Goal: Communication & Community: Connect with others

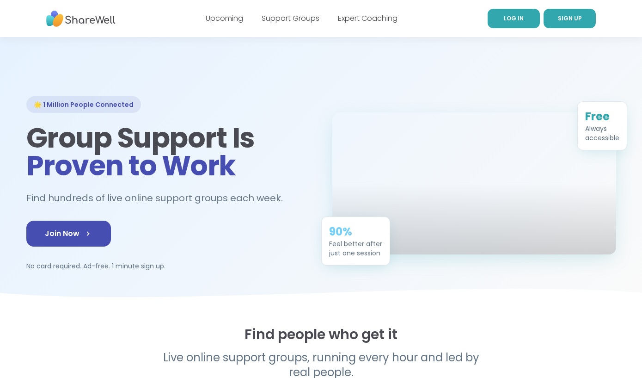
click at [513, 23] on link "LOG IN" at bounding box center [514, 18] width 52 height 19
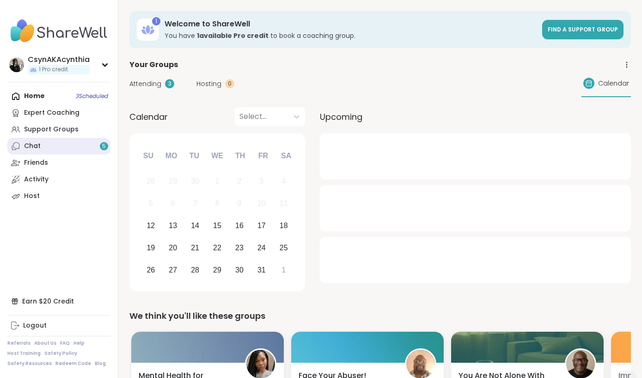
click at [66, 150] on link "Chat 5" at bounding box center [58, 146] width 103 height 17
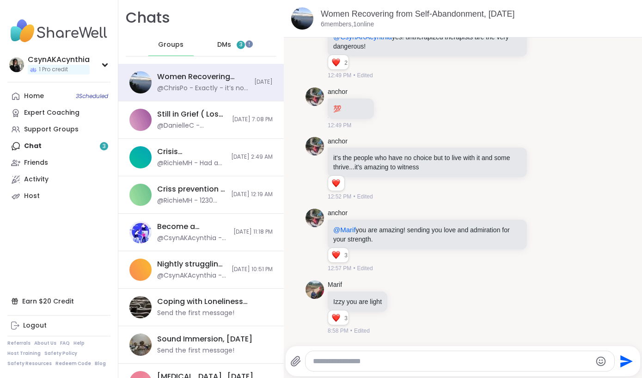
click at [222, 45] on span "DMs" at bounding box center [224, 44] width 14 height 9
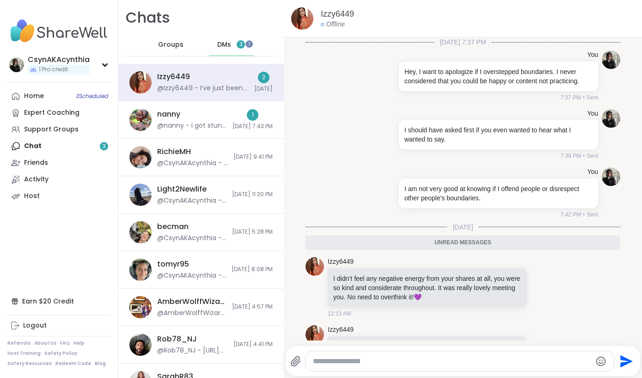
scroll to position [93, 0]
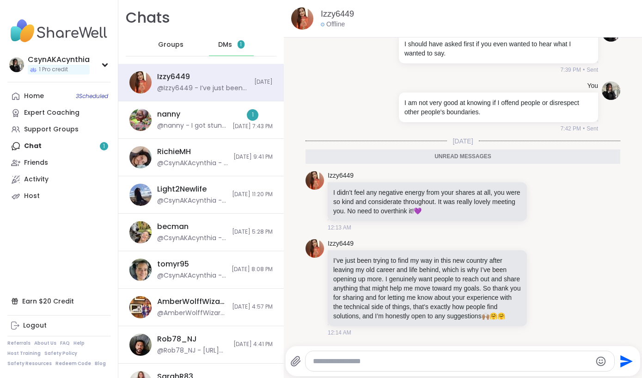
click at [403, 363] on textarea "Type your message" at bounding box center [452, 361] width 279 height 9
type textarea "*"
type textarea "**********"
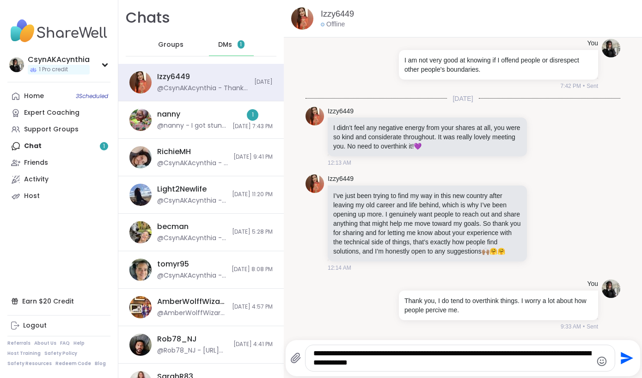
type textarea "**********"
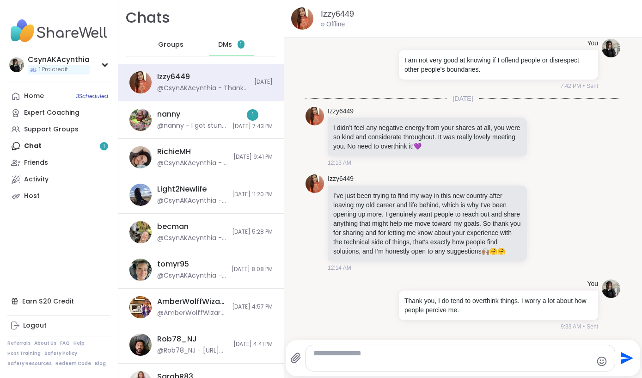
scroll to position [188, 0]
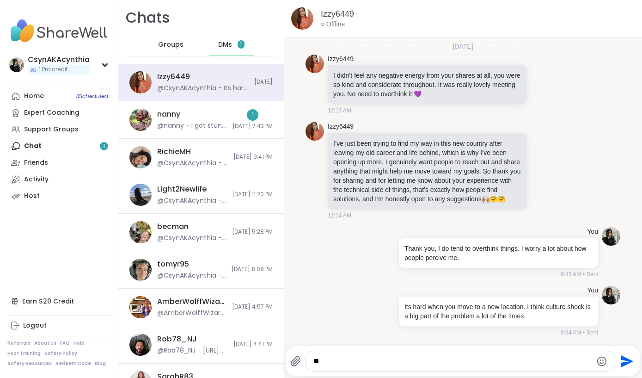
type textarea "*"
type textarea "**********"
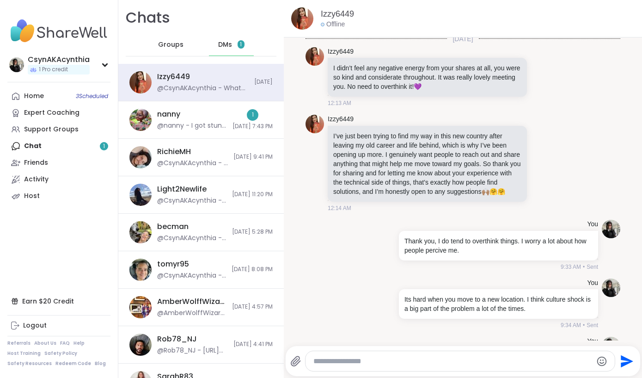
scroll to position [237, 0]
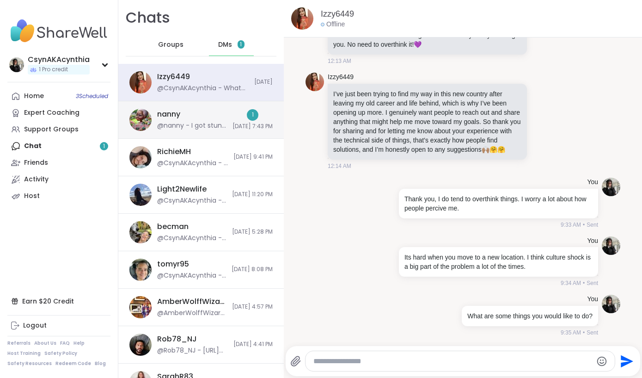
click at [208, 123] on div "@nanny - I got stung by a mob of yellow jackets and have been at the emergency …" at bounding box center [192, 125] width 70 height 9
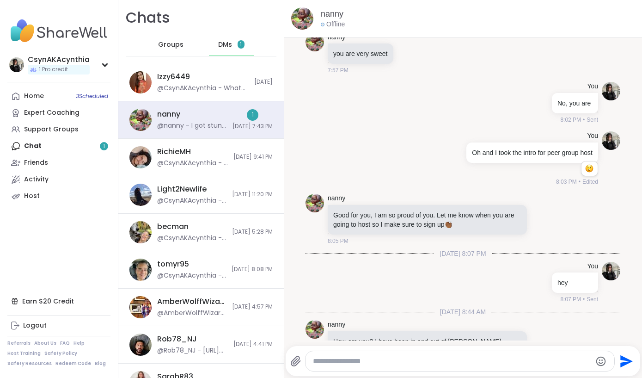
scroll to position [6305, 0]
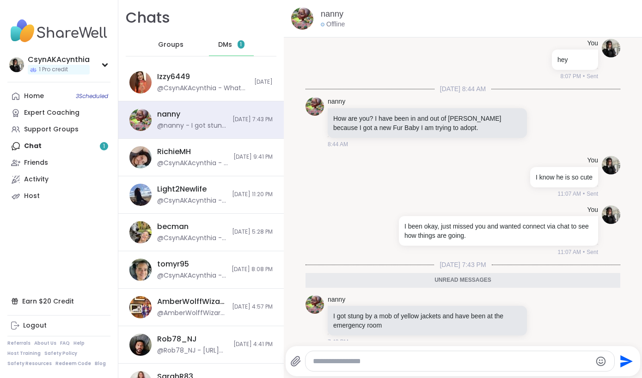
click at [337, 363] on textarea "Type your message" at bounding box center [452, 361] width 279 height 9
type textarea "**********"
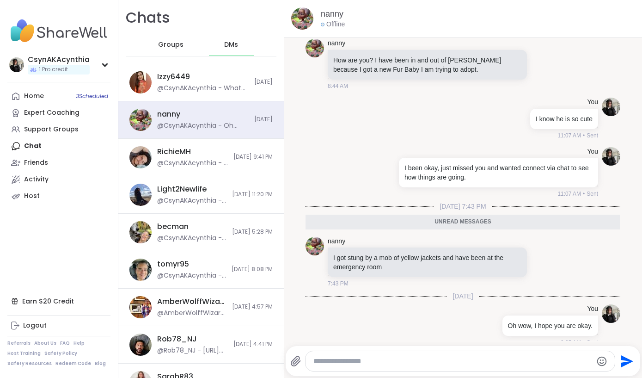
scroll to position [6342, 0]
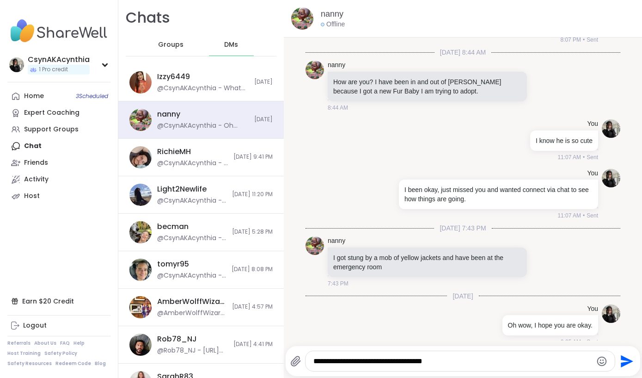
type textarea "**********"
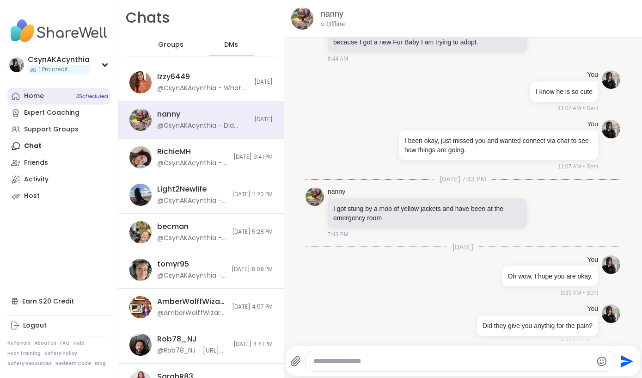
click at [42, 94] on div "Home 3 Scheduled" at bounding box center [34, 96] width 20 height 9
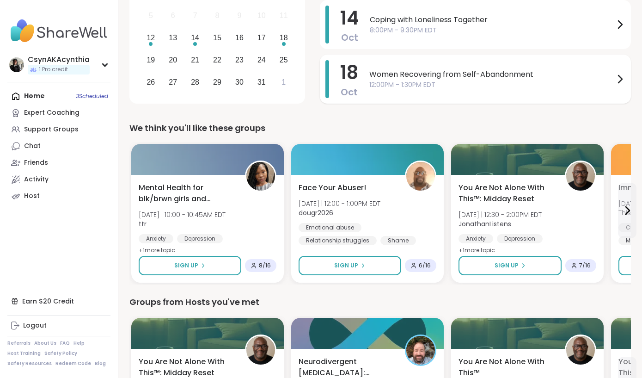
scroll to position [188, 0]
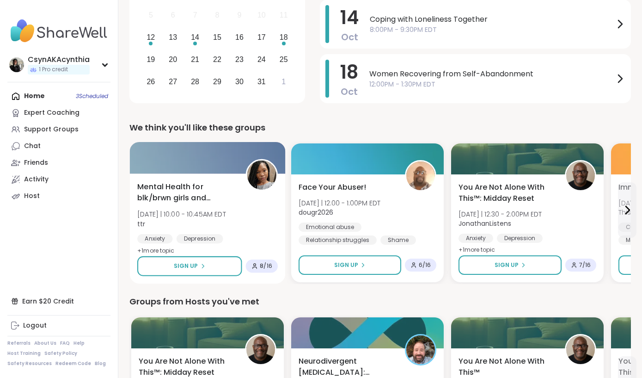
click at [185, 201] on span "Mental Health for blk/brwn girls and women" at bounding box center [186, 192] width 98 height 23
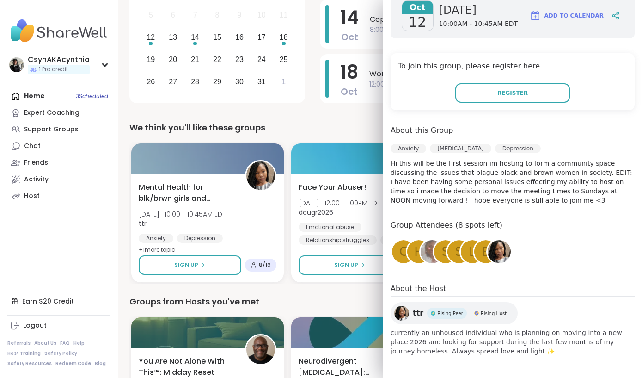
scroll to position [159, 0]
click at [299, 123] on div "We think you'll like these groups" at bounding box center [380, 127] width 502 height 13
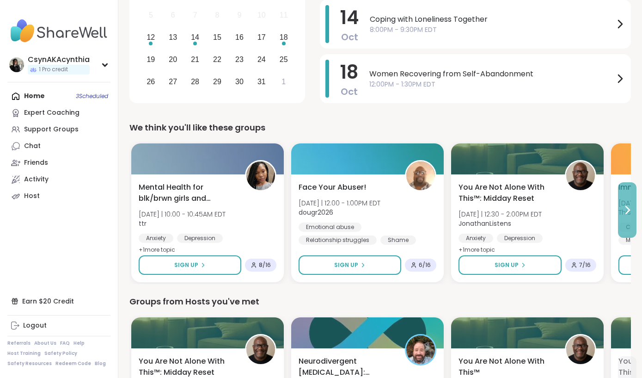
click at [628, 212] on icon at bounding box center [628, 209] width 4 height 7
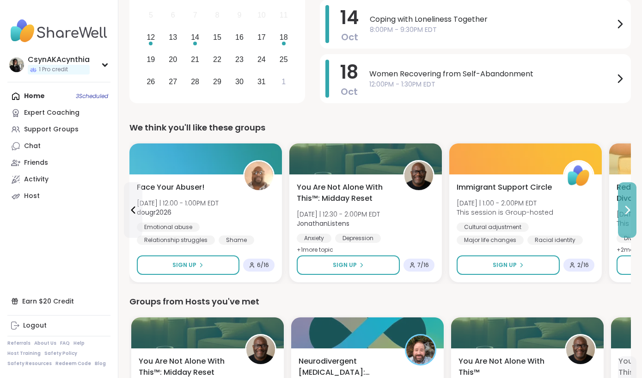
click at [628, 212] on icon at bounding box center [628, 209] width 4 height 7
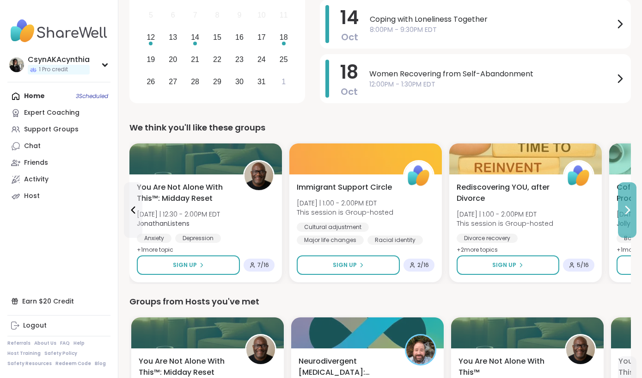
click at [628, 212] on icon at bounding box center [628, 209] width 4 height 7
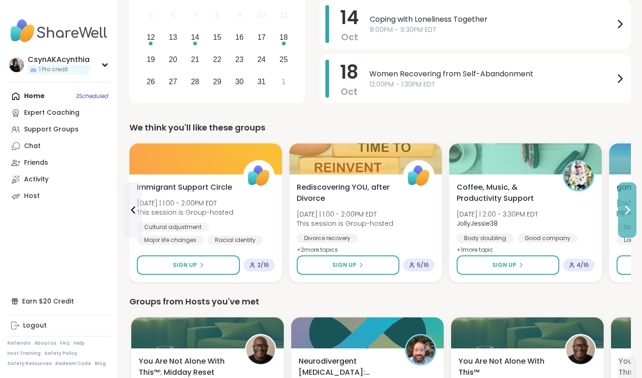
click at [628, 212] on icon at bounding box center [628, 209] width 4 height 7
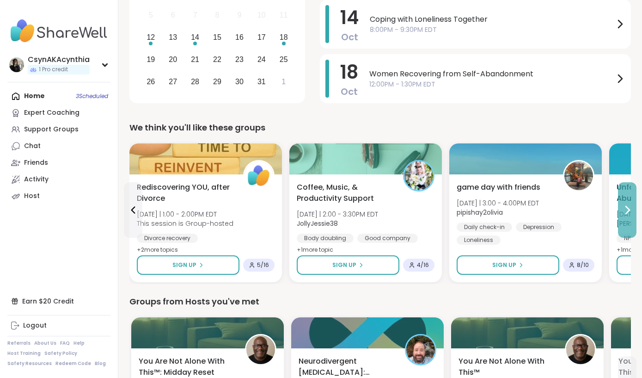
click at [628, 212] on icon at bounding box center [628, 209] width 4 height 7
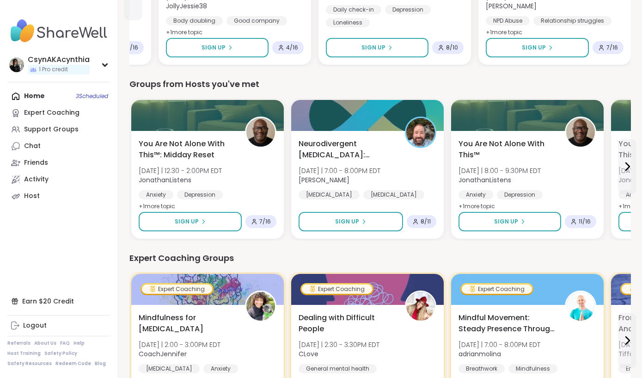
scroll to position [407, 0]
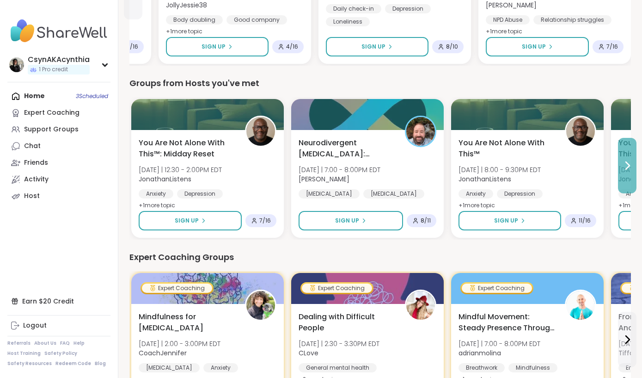
click at [623, 167] on icon at bounding box center [627, 165] width 11 height 11
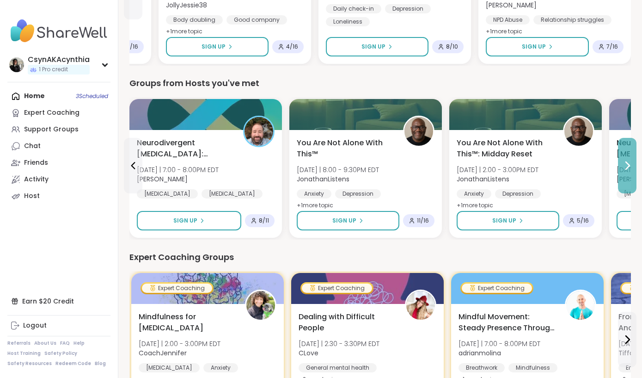
click at [623, 167] on icon at bounding box center [627, 165] width 11 height 11
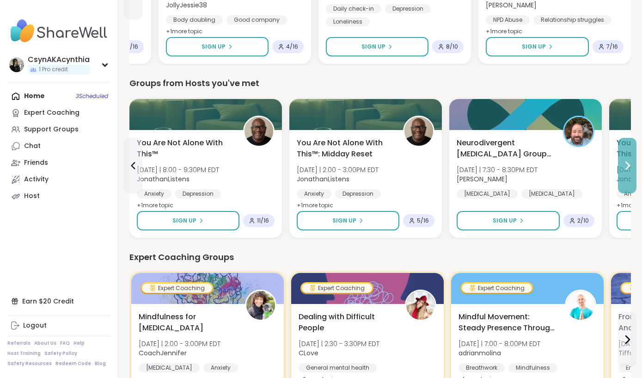
click at [623, 167] on icon at bounding box center [627, 165] width 11 height 11
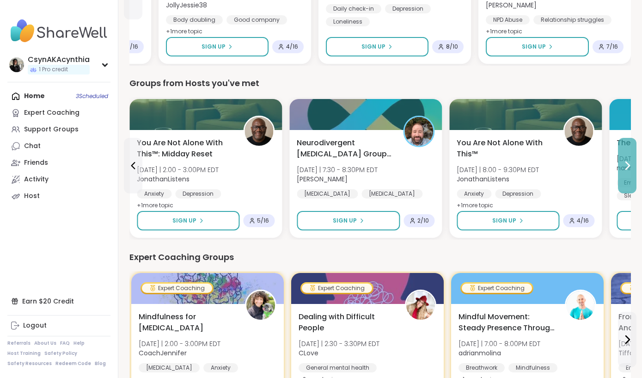
click at [623, 167] on icon at bounding box center [627, 165] width 11 height 11
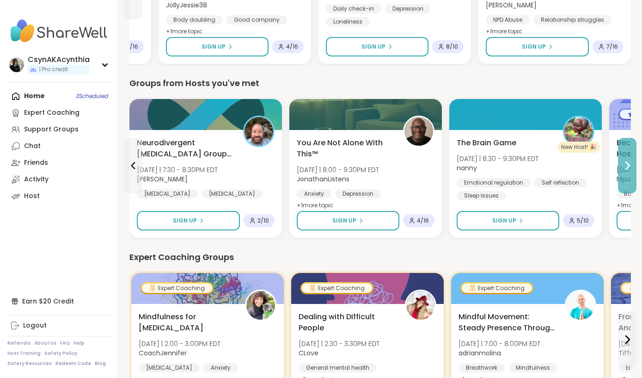
click at [623, 167] on icon at bounding box center [627, 165] width 11 height 11
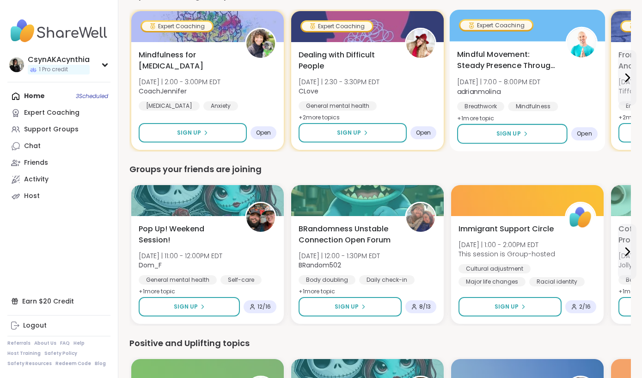
scroll to position [669, 0]
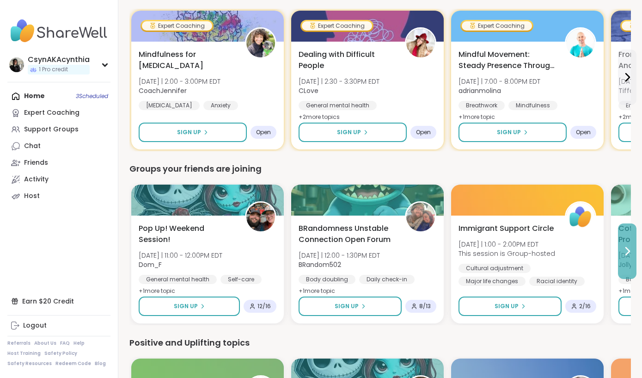
click at [626, 250] on icon at bounding box center [627, 251] width 11 height 11
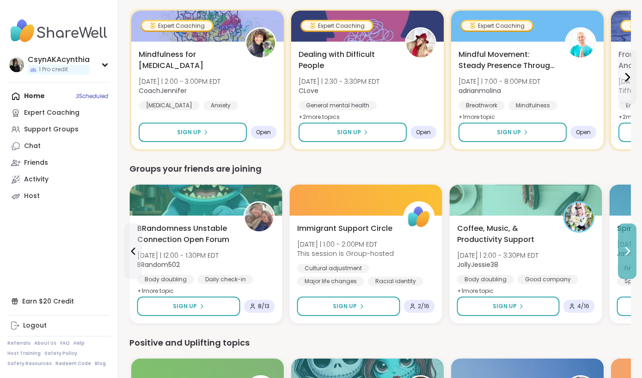
click at [626, 250] on icon at bounding box center [627, 251] width 11 height 11
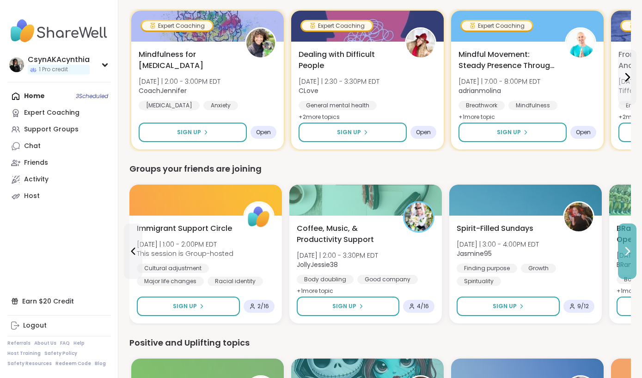
click at [626, 250] on icon at bounding box center [627, 251] width 11 height 11
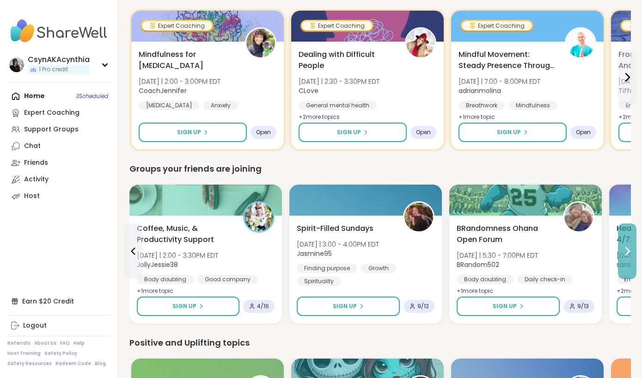
click at [626, 250] on icon at bounding box center [627, 251] width 11 height 11
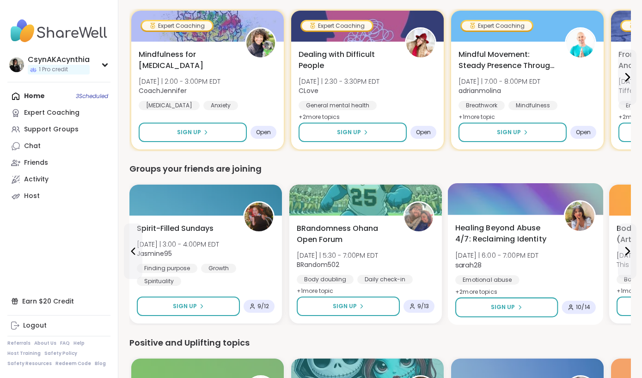
click at [496, 231] on span "Healing Beyond Abuse 4/7: Reclaiming Identity" at bounding box center [505, 233] width 98 height 23
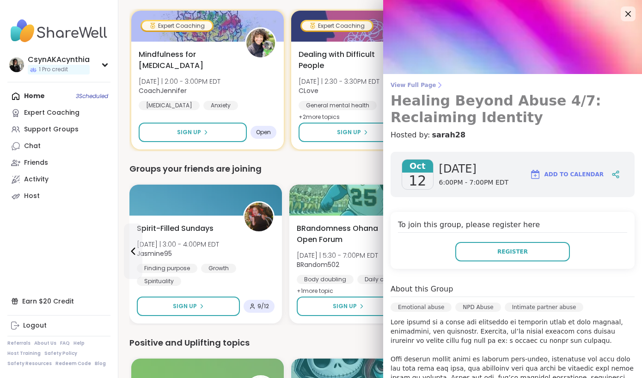
scroll to position [0, 0]
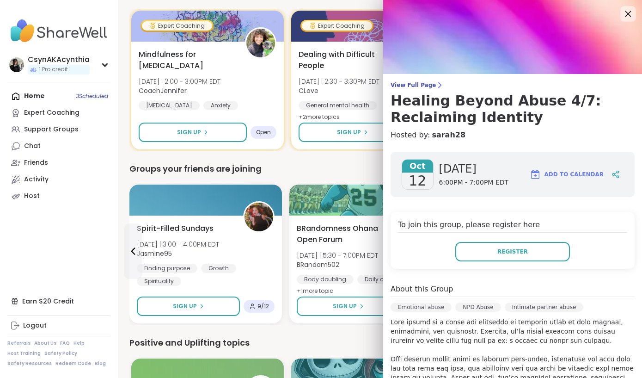
click at [625, 12] on icon at bounding box center [628, 14] width 12 height 12
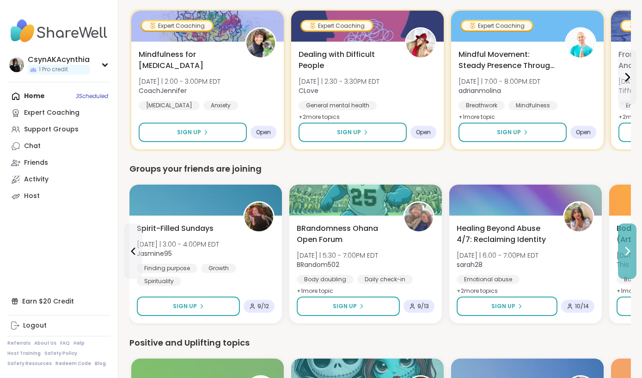
click at [622, 252] on icon at bounding box center [627, 251] width 11 height 11
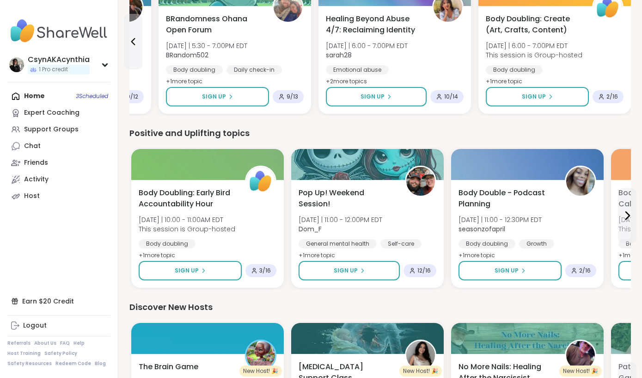
scroll to position [880, 0]
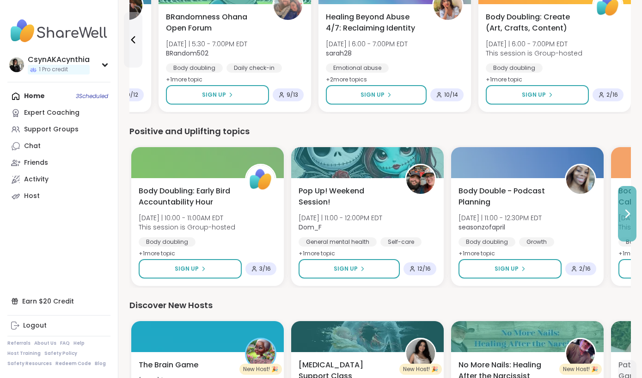
click at [628, 210] on icon at bounding box center [627, 213] width 11 height 11
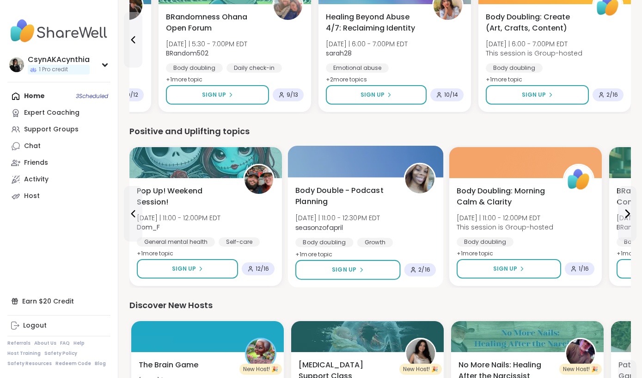
click at [393, 198] on span "Body Double - Podcast Planning" at bounding box center [345, 196] width 98 height 23
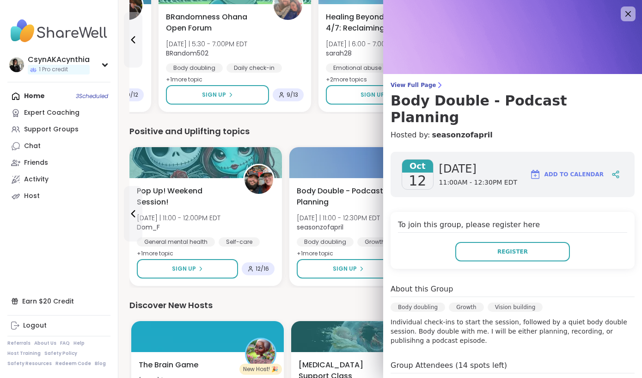
scroll to position [0, 0]
click at [625, 12] on icon at bounding box center [628, 14] width 12 height 12
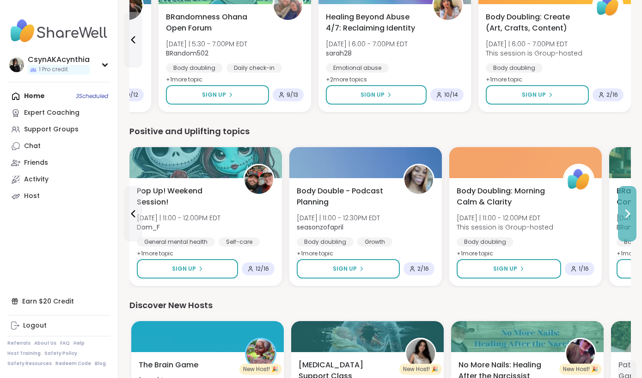
click at [626, 213] on icon at bounding box center [627, 213] width 11 height 11
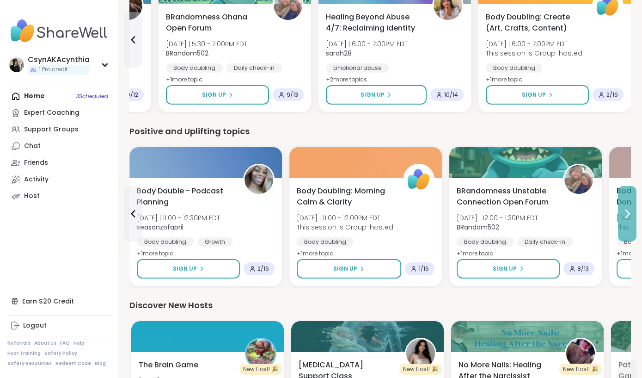
click at [626, 213] on icon at bounding box center [627, 213] width 11 height 11
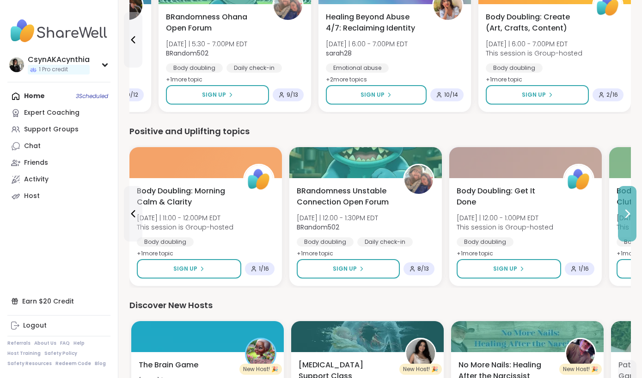
click at [626, 213] on icon at bounding box center [627, 213] width 11 height 11
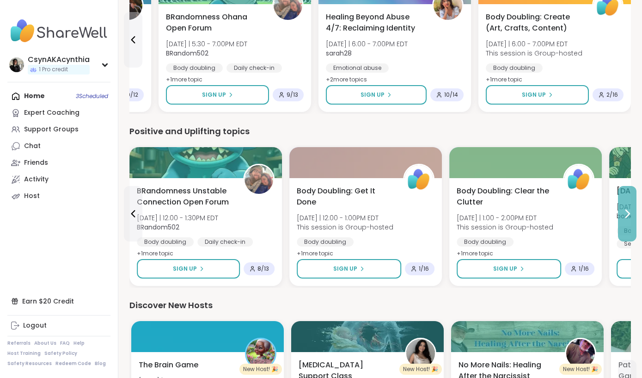
click at [626, 213] on icon at bounding box center [627, 213] width 11 height 11
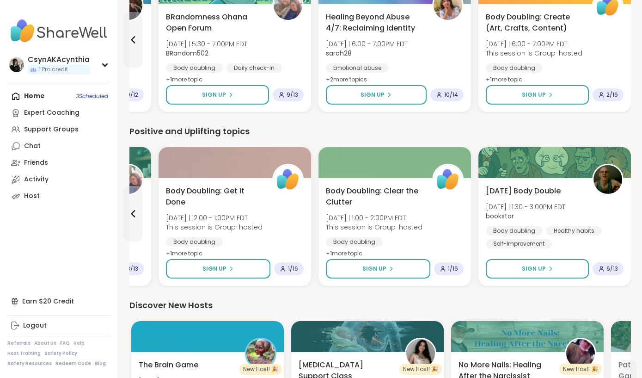
click at [626, 213] on div "[DATE] Body Double [DATE] | 1:30 - 3:00PM EDT bookstar Body doubling Healthy ha…" at bounding box center [555, 232] width 153 height 108
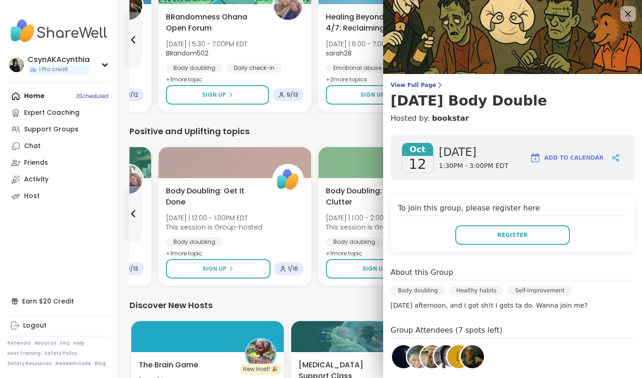
click at [628, 10] on icon at bounding box center [628, 14] width 12 height 12
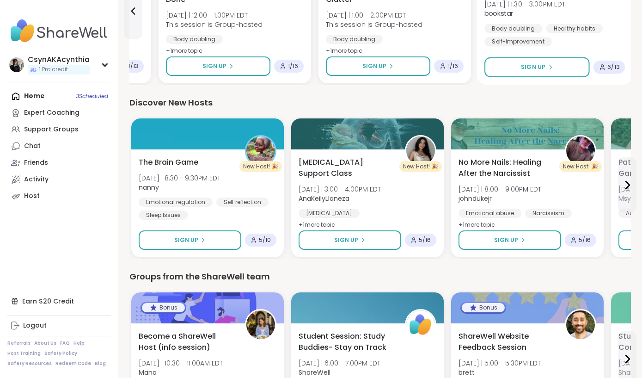
scroll to position [1084, 0]
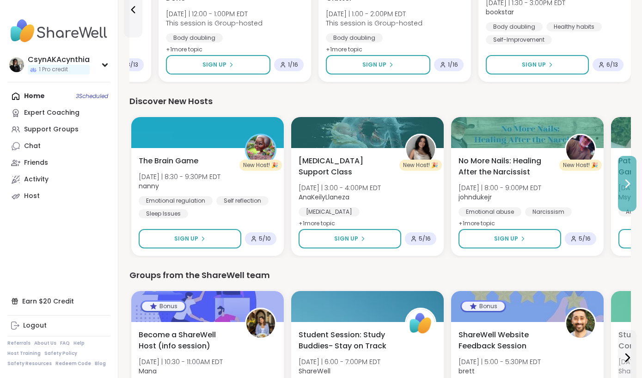
click at [628, 181] on icon at bounding box center [628, 183] width 4 height 7
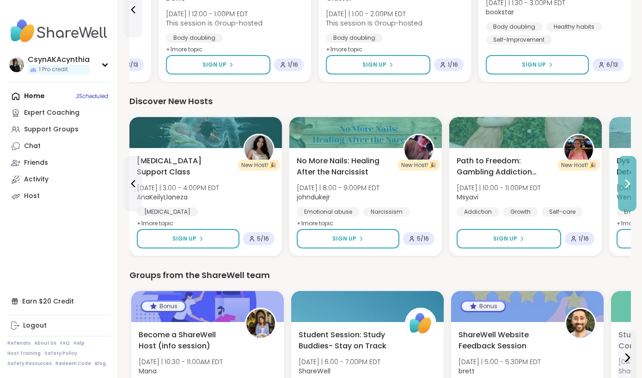
click at [628, 181] on icon at bounding box center [628, 183] width 4 height 7
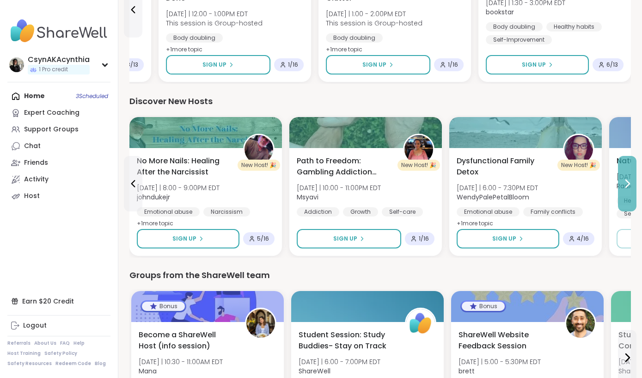
click at [628, 181] on icon at bounding box center [628, 183] width 4 height 7
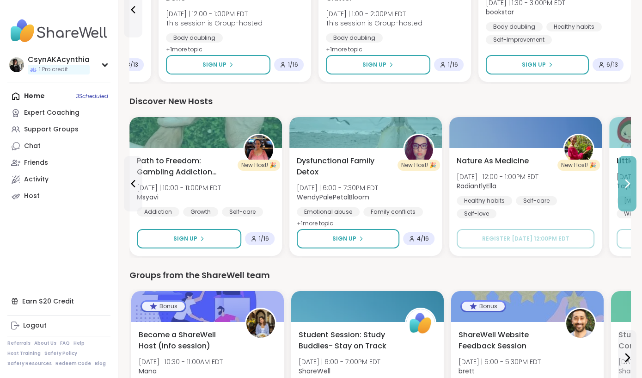
click at [628, 181] on icon at bounding box center [628, 183] width 4 height 7
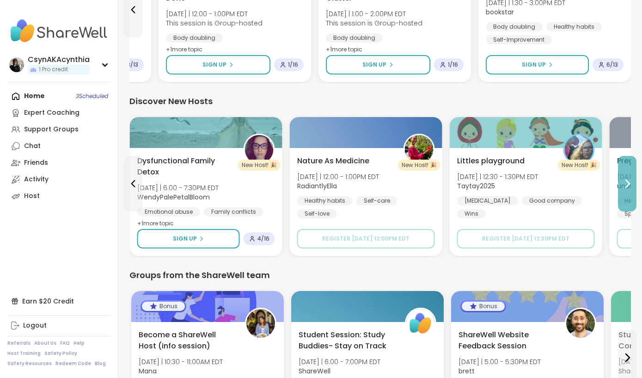
click at [628, 181] on icon at bounding box center [628, 183] width 4 height 7
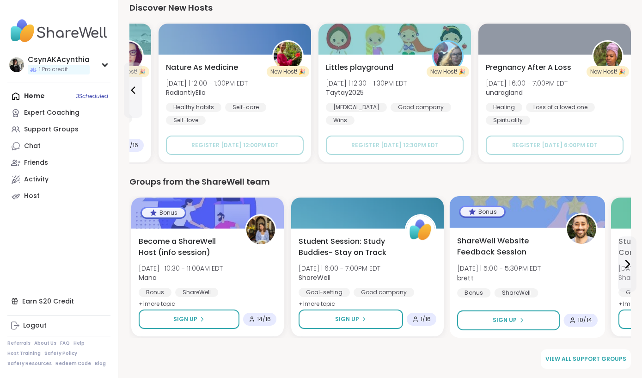
scroll to position [1177, 0]
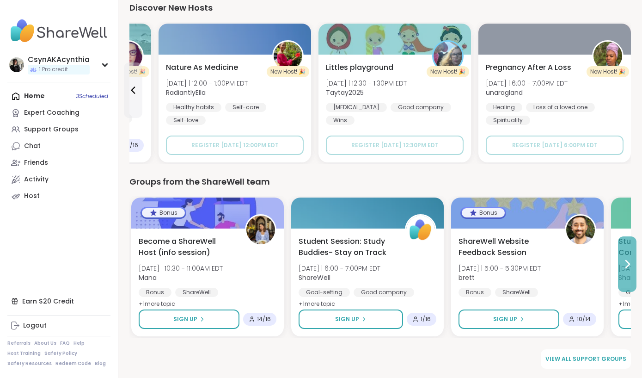
click at [626, 264] on icon at bounding box center [627, 264] width 11 height 11
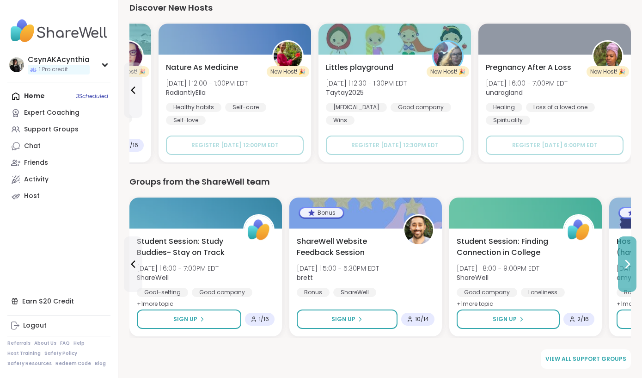
click at [626, 264] on icon at bounding box center [627, 264] width 11 height 11
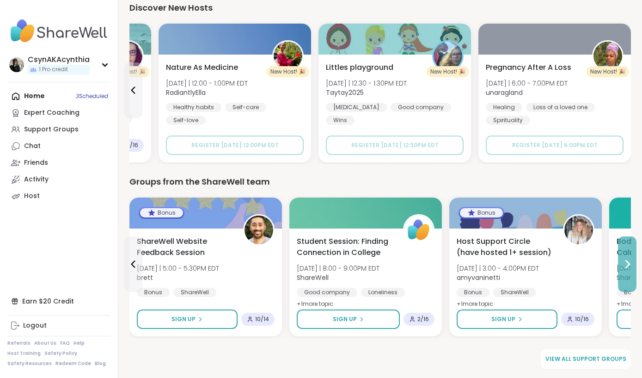
click at [626, 264] on icon at bounding box center [627, 264] width 11 height 11
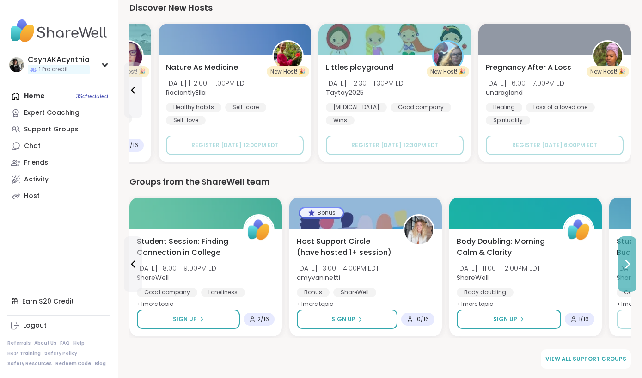
click at [626, 264] on icon at bounding box center [627, 264] width 11 height 11
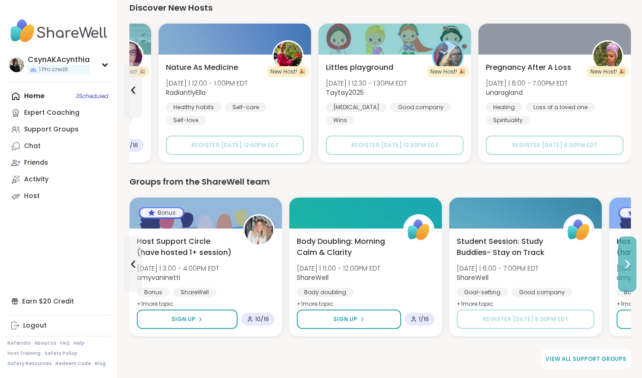
click at [626, 264] on icon at bounding box center [627, 264] width 11 height 11
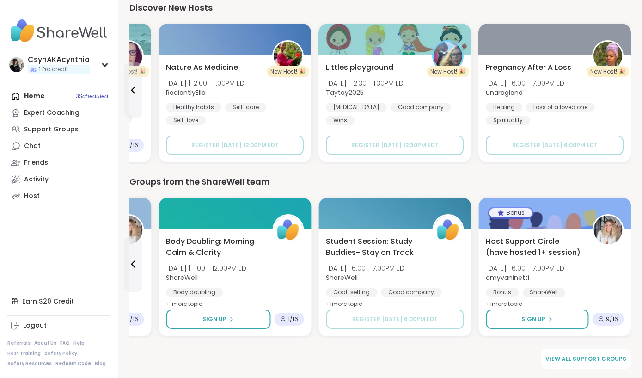
click at [626, 264] on div "Host Support Circle (have hosted 1+ session) [DATE] | 6:00 - 7:00PM EDT amyvani…" at bounding box center [555, 282] width 153 height 108
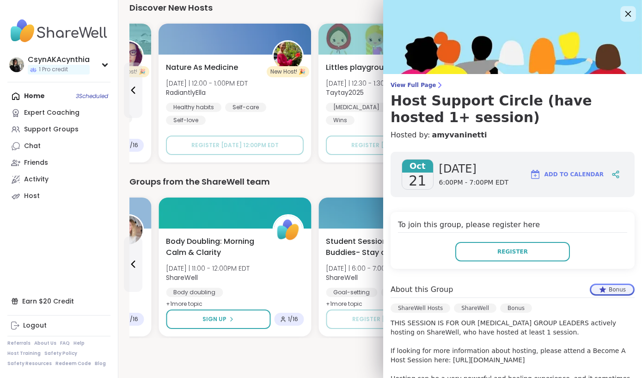
click at [622, 12] on icon at bounding box center [628, 14] width 12 height 12
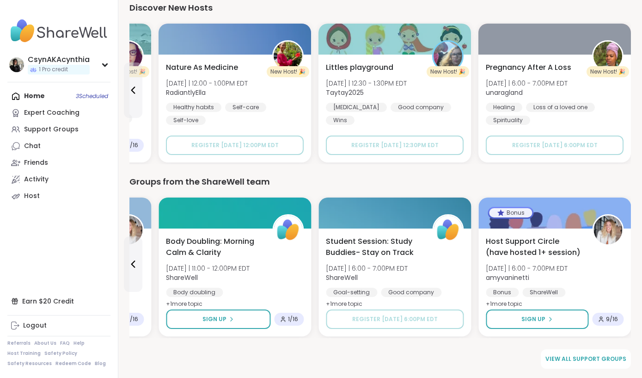
click at [40, 101] on div "Home 3 Scheduled Expert Coaching Support Groups Chat Friends Activity Host" at bounding box center [58, 146] width 103 height 117
click at [41, 97] on div "Home 3 Scheduled Expert Coaching Support Groups Chat Friends Activity Host" at bounding box center [58, 146] width 103 height 117
click at [85, 95] on div "Home 3 Scheduled Expert Coaching Support Groups Chat Friends Activity Host" at bounding box center [58, 146] width 103 height 117
click at [27, 94] on div "Home 3 Scheduled Expert Coaching Support Groups Chat Friends Activity Host" at bounding box center [58, 146] width 103 height 117
click at [11, 99] on div "Home 3 Scheduled Expert Coaching Support Groups Chat Friends Activity Host" at bounding box center [58, 146] width 103 height 117
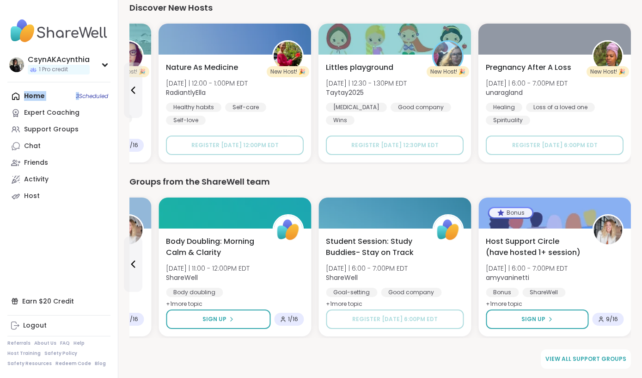
click at [11, 99] on div "Home 3 Scheduled Expert Coaching Support Groups Chat Friends Activity Host" at bounding box center [58, 146] width 103 height 117
click at [34, 146] on div "Chat" at bounding box center [32, 146] width 17 height 9
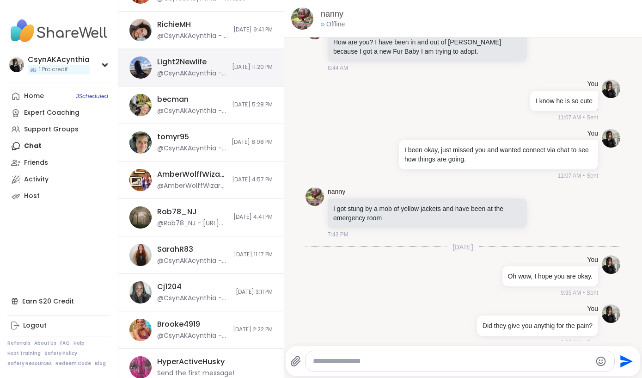
scroll to position [130, 0]
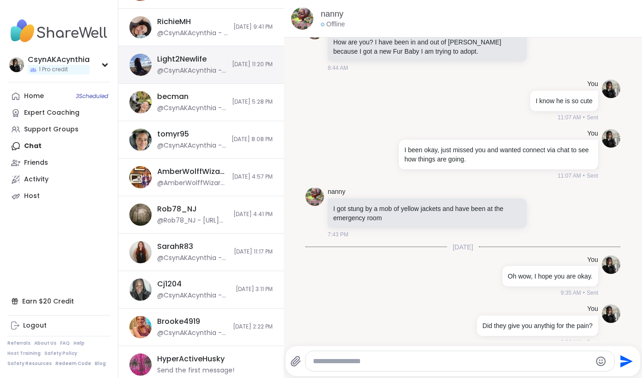
click at [205, 62] on div "Light2Newlife" at bounding box center [181, 59] width 49 height 10
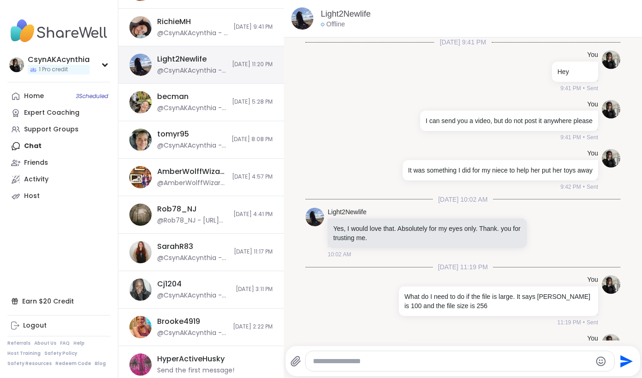
scroll to position [114, 0]
